Goal: Task Accomplishment & Management: Complete application form

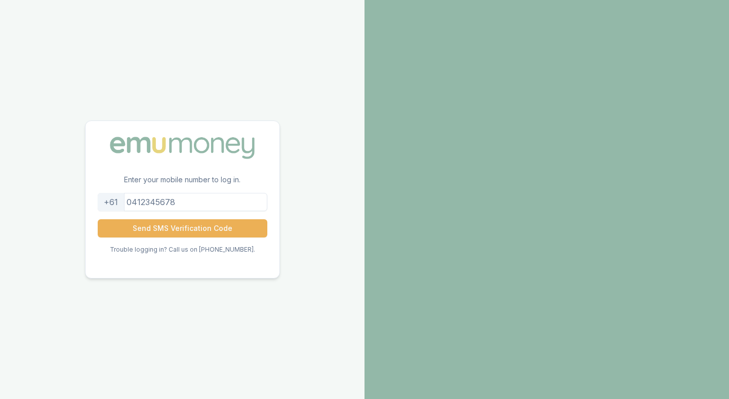
click at [197, 201] on input "tel" at bounding box center [183, 202] width 170 height 18
type input "0413899198"
click at [173, 230] on button "Send SMS Verification Code" at bounding box center [183, 228] width 170 height 18
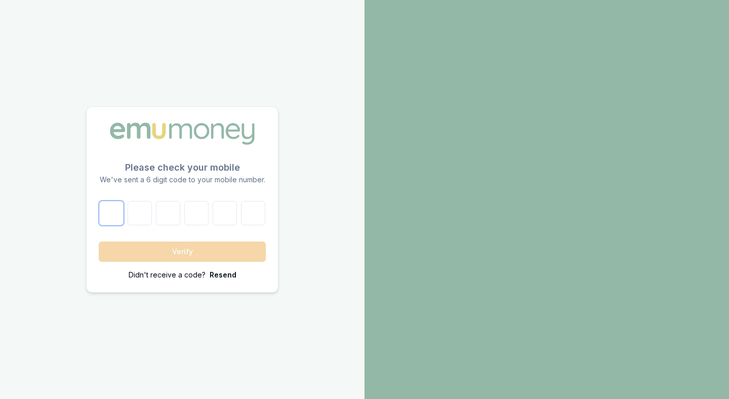
click at [116, 219] on input "number" at bounding box center [111, 213] width 24 height 24
type input "7"
type input "6"
type input "8"
type input "1"
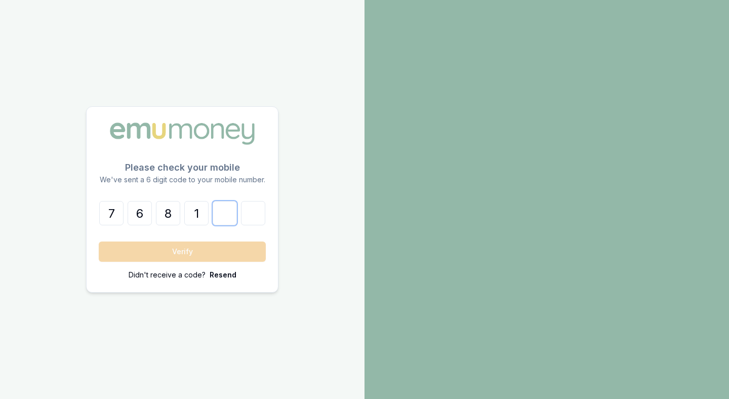
type input "2"
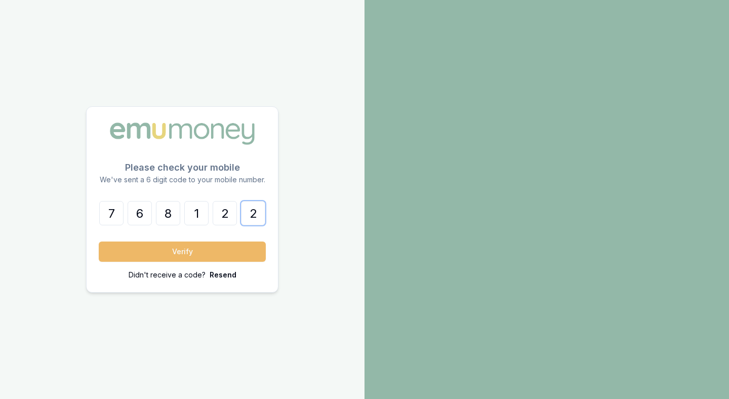
type input "2"
click at [157, 249] on button "Verify" at bounding box center [182, 252] width 167 height 20
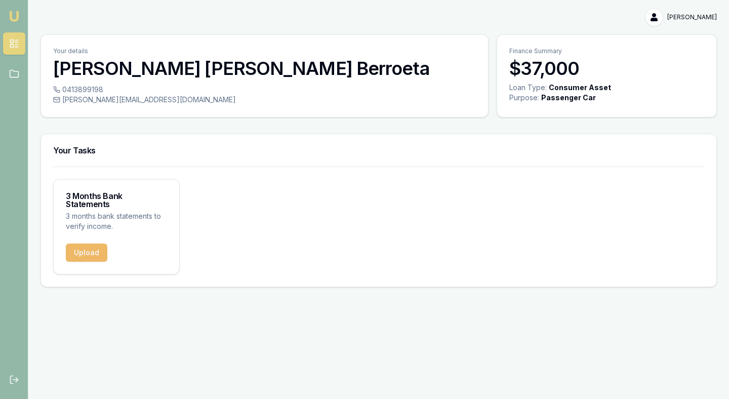
click at [88, 246] on button "Upload" at bounding box center [87, 253] width 42 height 18
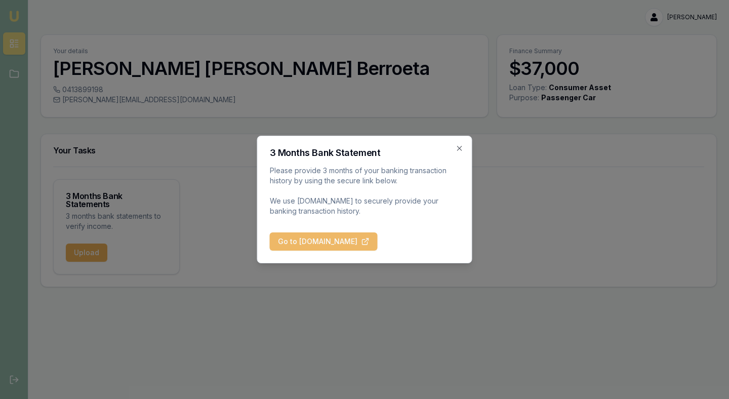
click at [378, 238] on button "Go to [DOMAIN_NAME]" at bounding box center [324, 241] width 108 height 18
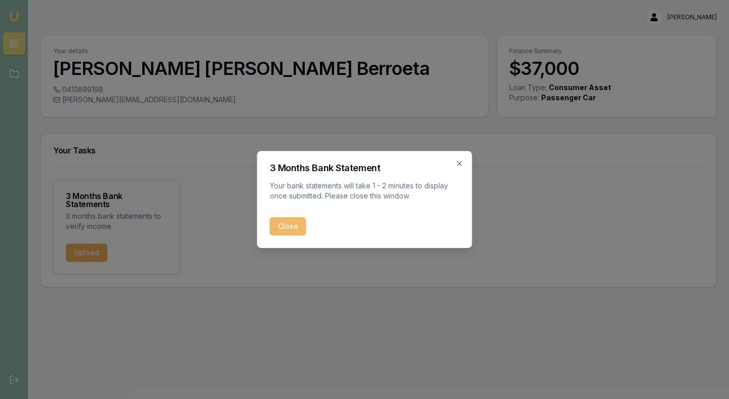
click at [296, 225] on button "Close" at bounding box center [288, 226] width 36 height 18
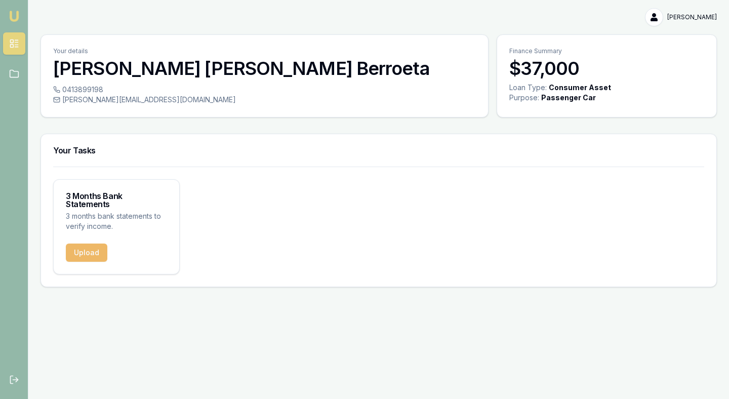
click at [89, 244] on button "Upload" at bounding box center [87, 253] width 42 height 18
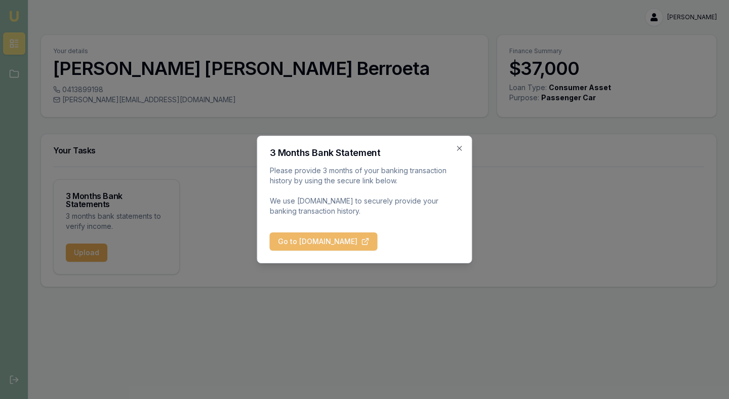
click at [307, 243] on button "Go to [DOMAIN_NAME]" at bounding box center [324, 241] width 108 height 18
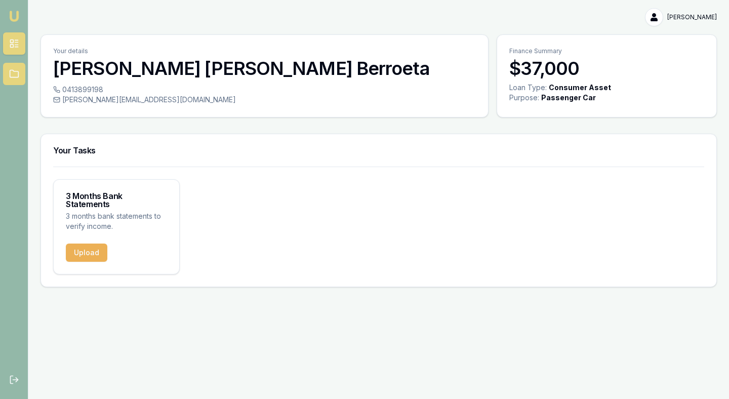
click at [15, 70] on icon at bounding box center [14, 74] width 10 height 10
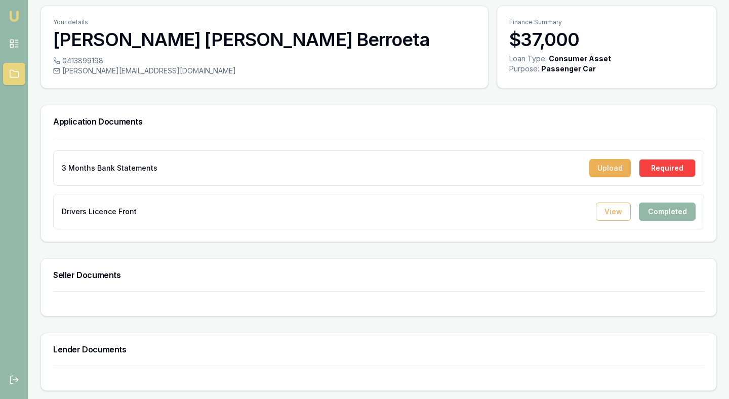
scroll to position [27, 0]
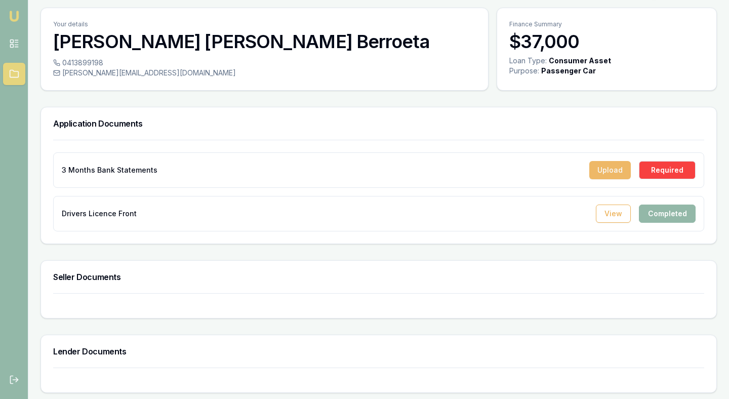
click at [606, 168] on button "Upload" at bounding box center [610, 170] width 42 height 18
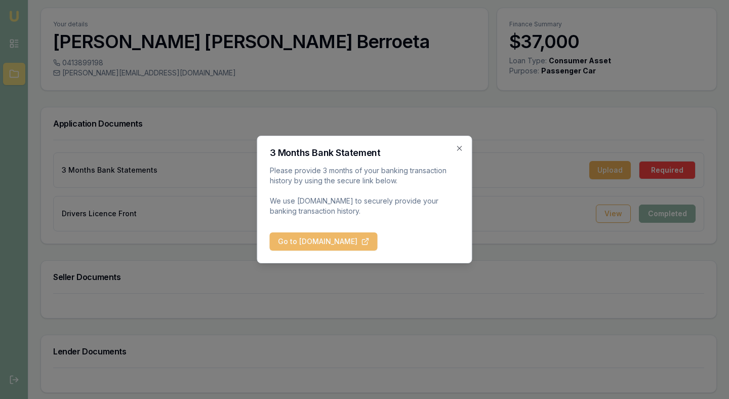
click at [335, 241] on button "Go to [DOMAIN_NAME]" at bounding box center [324, 241] width 108 height 18
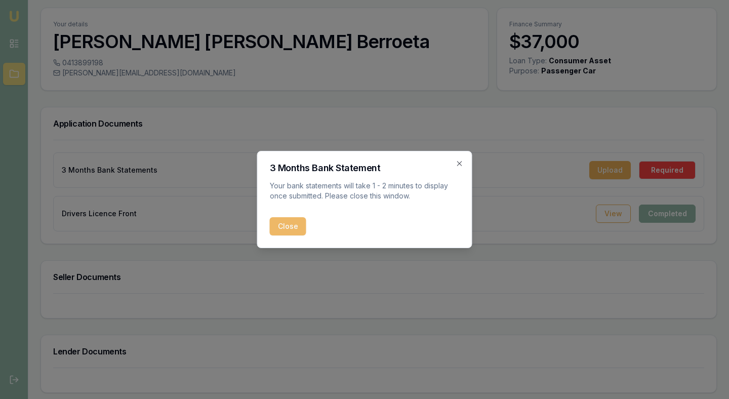
click at [290, 232] on button "Close" at bounding box center [288, 226] width 36 height 18
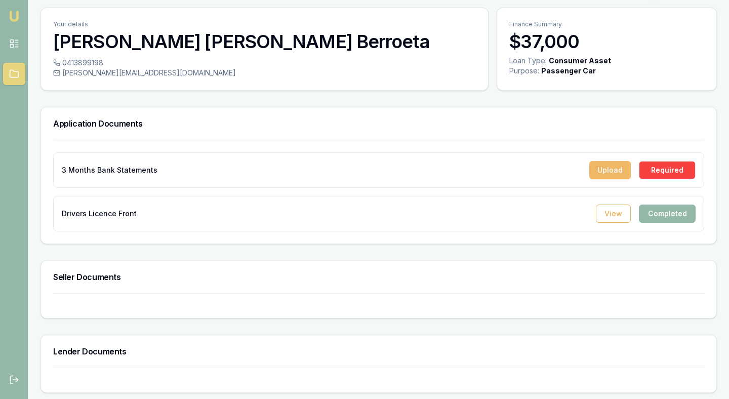
click at [612, 170] on button "Upload" at bounding box center [610, 170] width 42 height 18
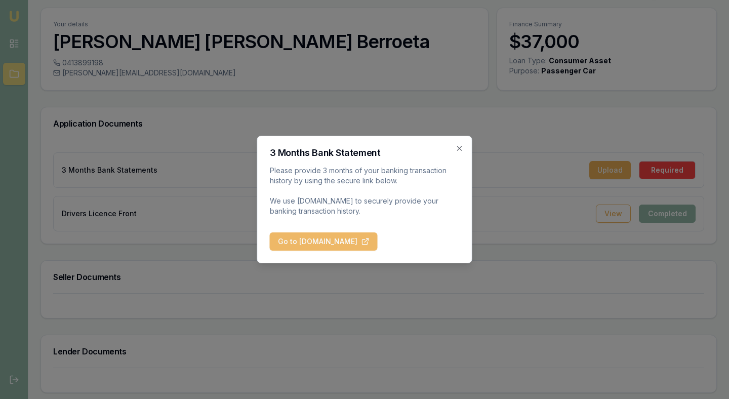
click at [368, 238] on button "Go to [DOMAIN_NAME]" at bounding box center [324, 241] width 108 height 18
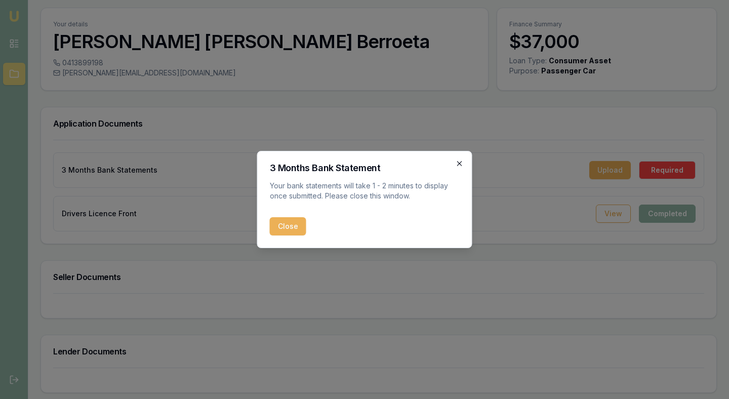
click at [462, 163] on icon "button" at bounding box center [460, 163] width 8 height 8
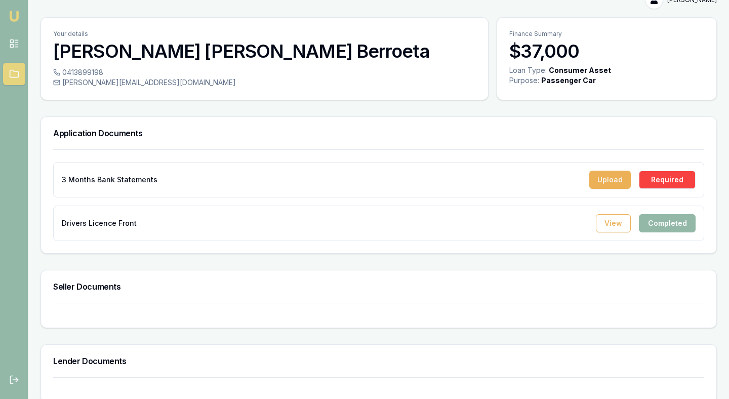
scroll to position [0, 0]
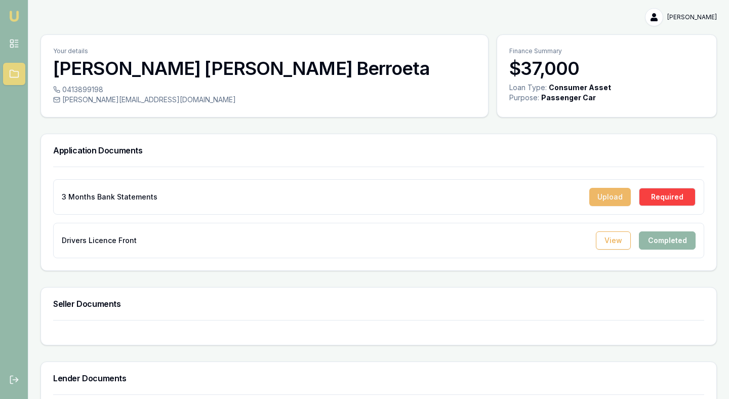
click at [615, 194] on button "Upload" at bounding box center [610, 197] width 42 height 18
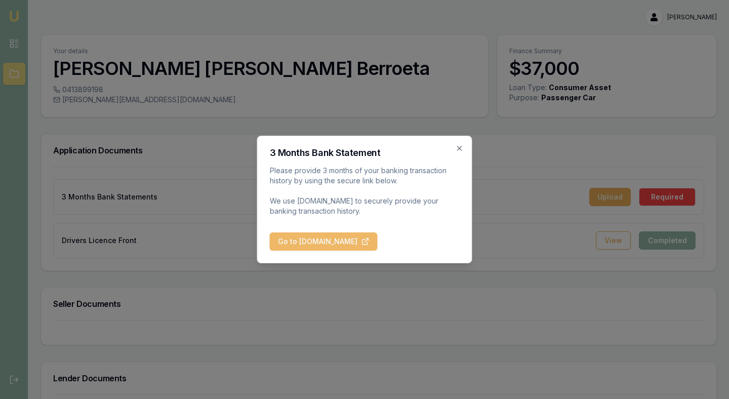
click at [378, 243] on button "Go to [DOMAIN_NAME]" at bounding box center [324, 241] width 108 height 18
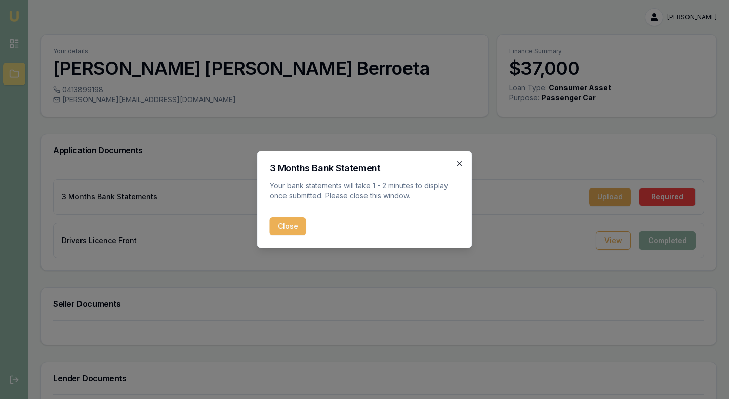
click at [459, 167] on icon "button" at bounding box center [460, 163] width 8 height 8
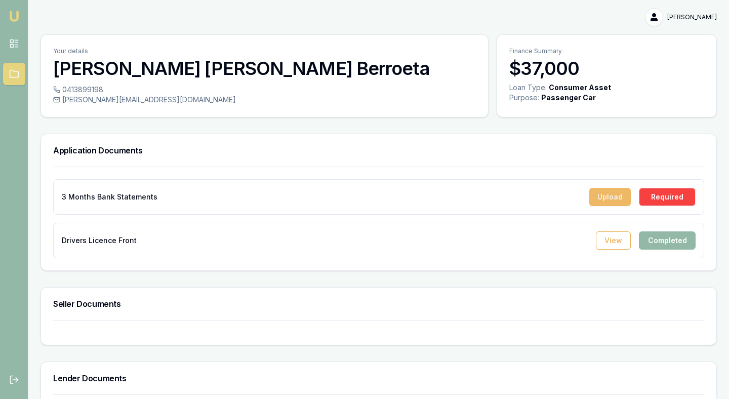
click at [616, 192] on button "Upload" at bounding box center [610, 197] width 42 height 18
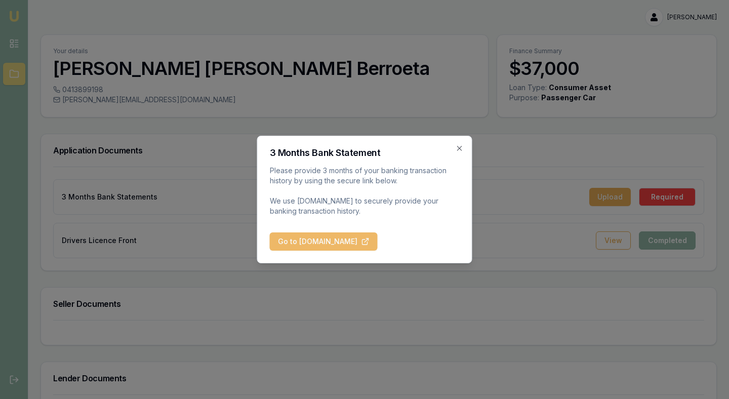
click at [336, 245] on button "Go to [DOMAIN_NAME]" at bounding box center [324, 241] width 108 height 18
